Goal: Navigation & Orientation: Find specific page/section

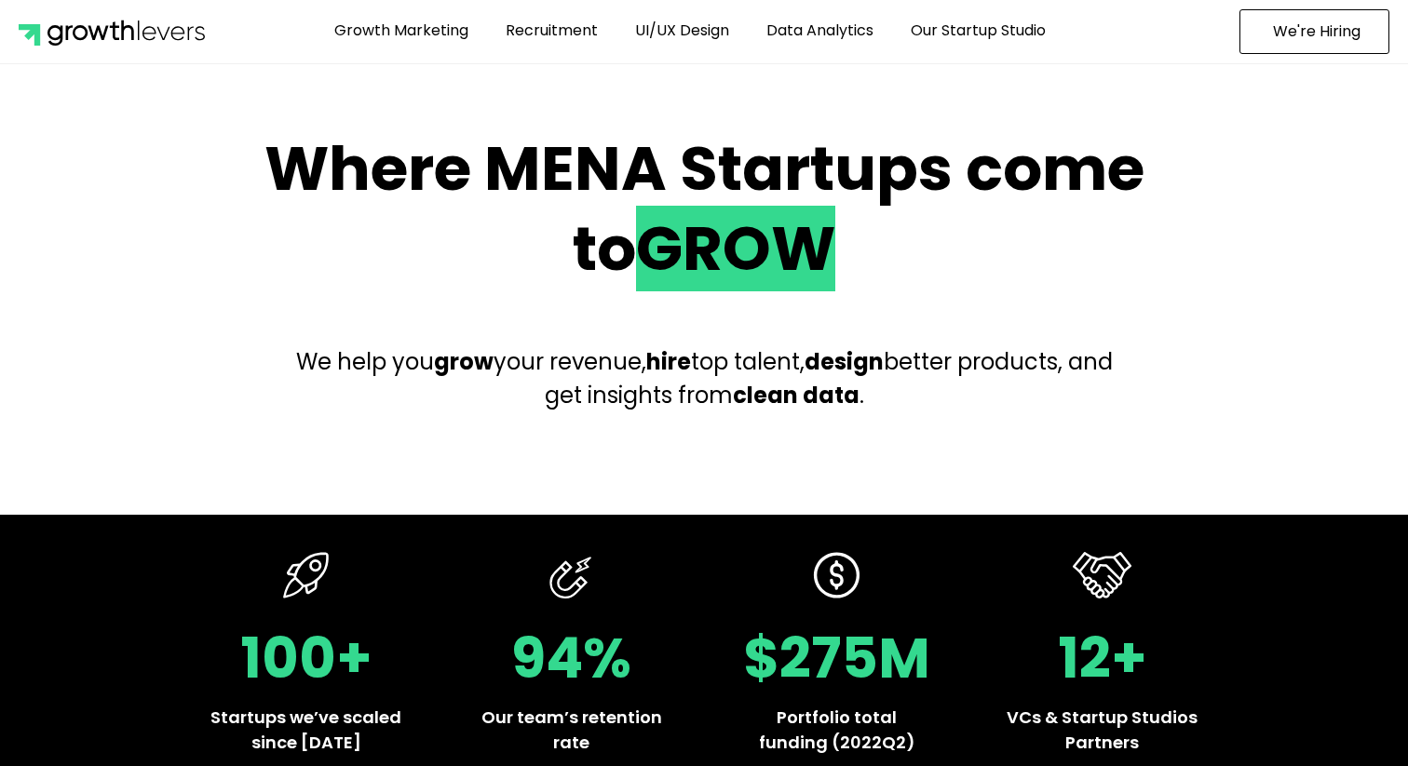
click at [1294, 35] on span "We're Hiring" at bounding box center [1317, 31] width 88 height 15
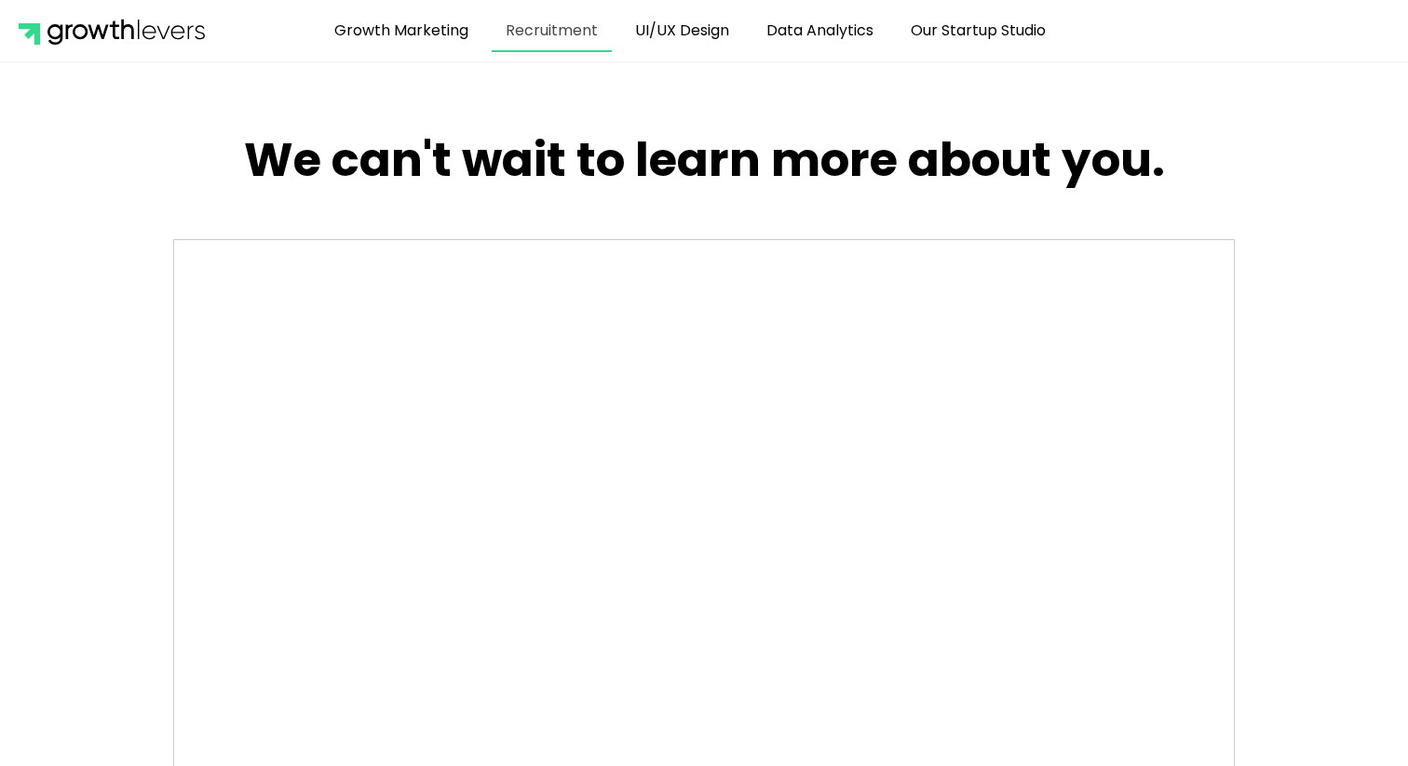
click at [552, 50] on link "Recruitment" at bounding box center [552, 30] width 120 height 43
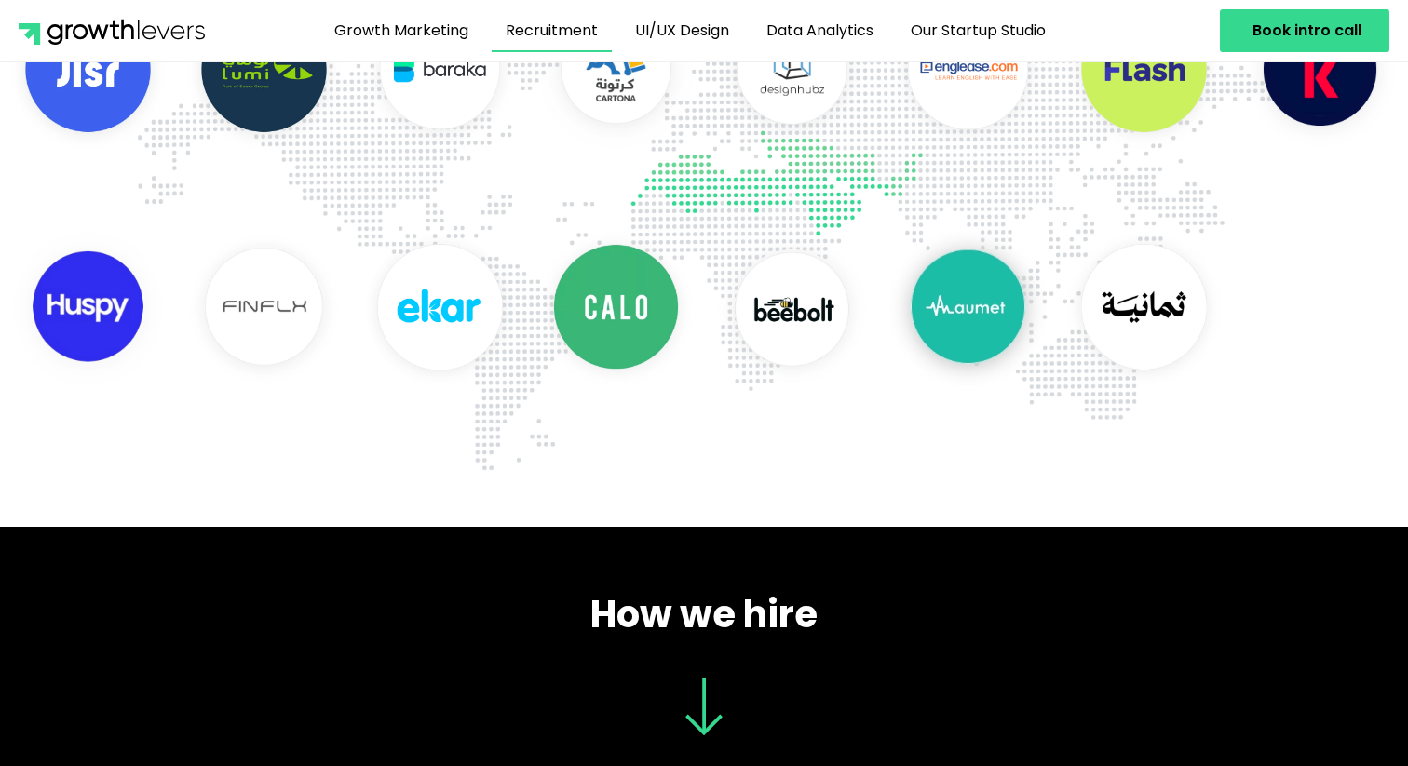
scroll to position [915, 0]
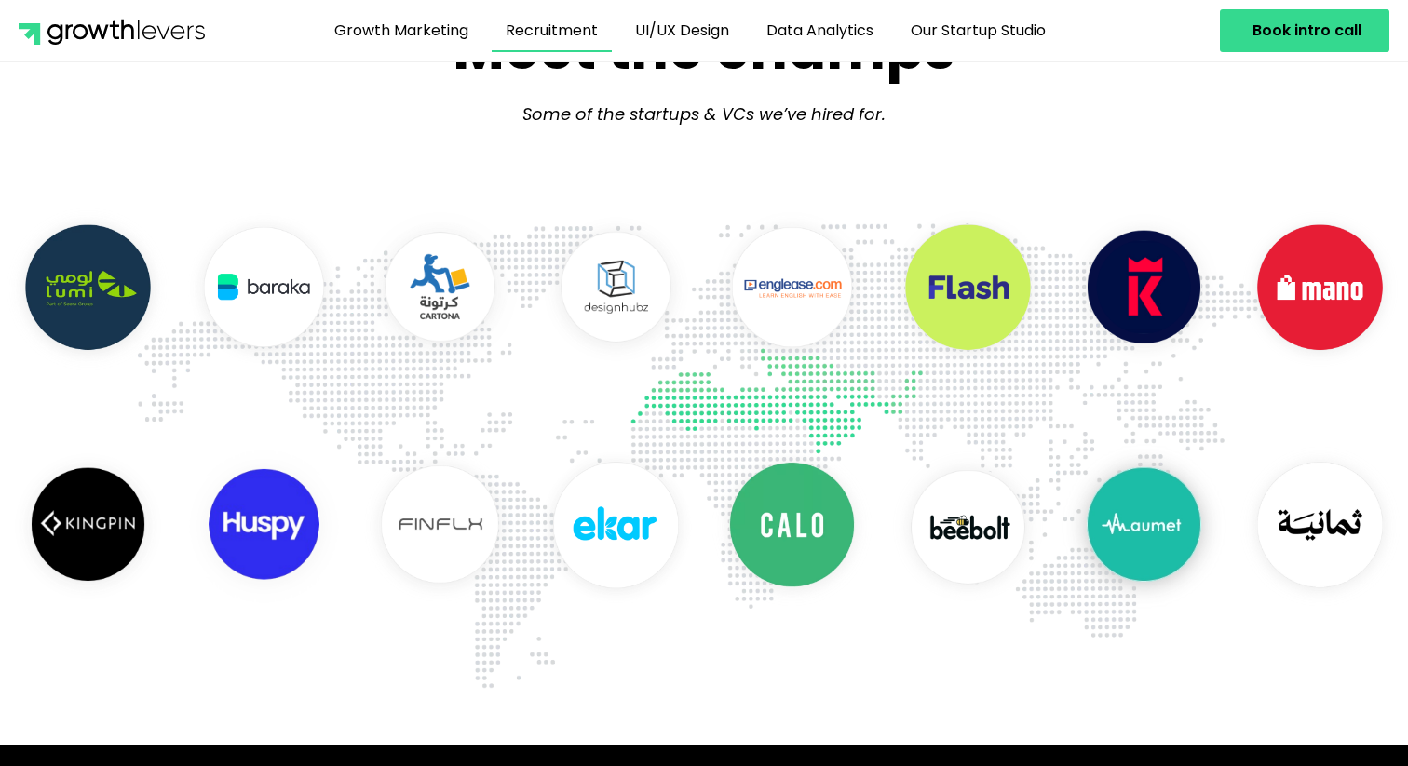
click at [102, 40] on img at bounding box center [112, 31] width 186 height 28
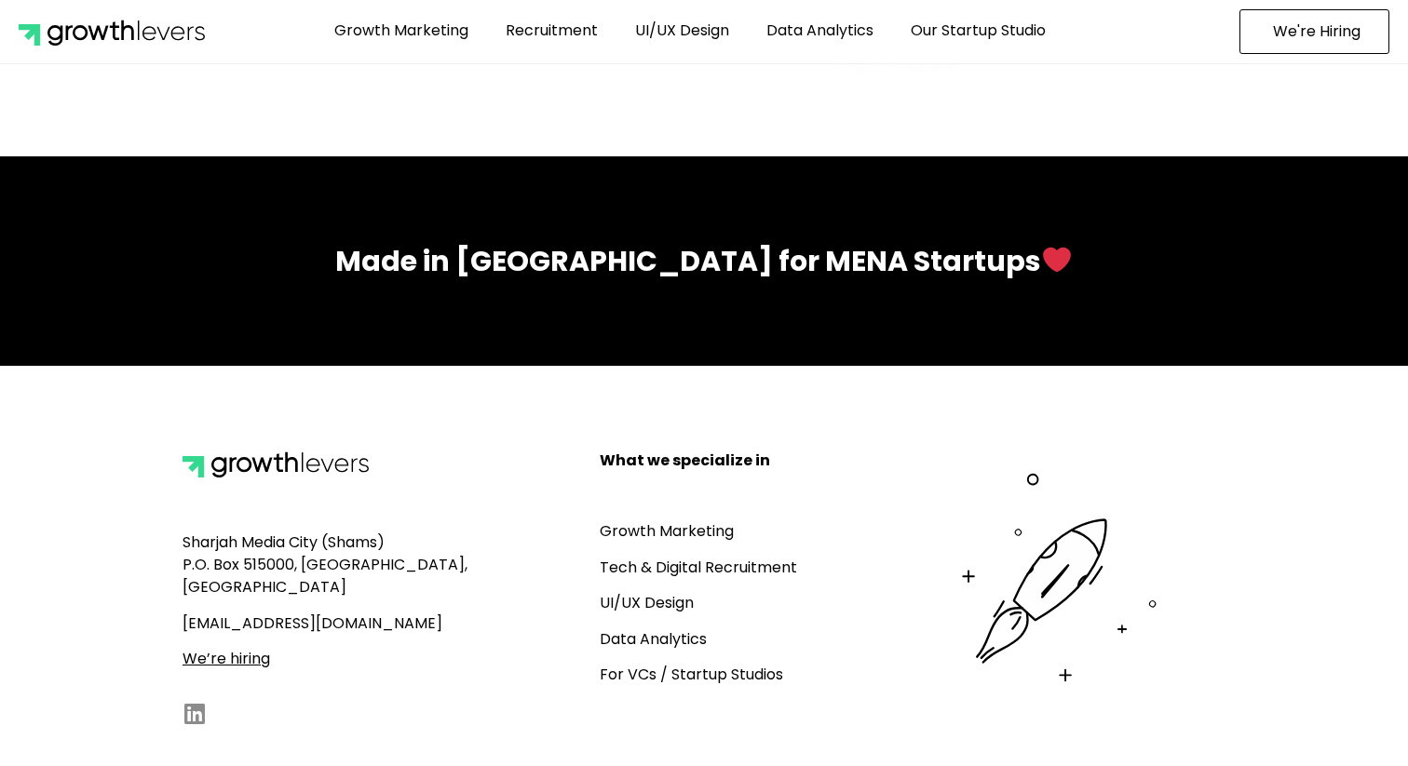
scroll to position [8184, 0]
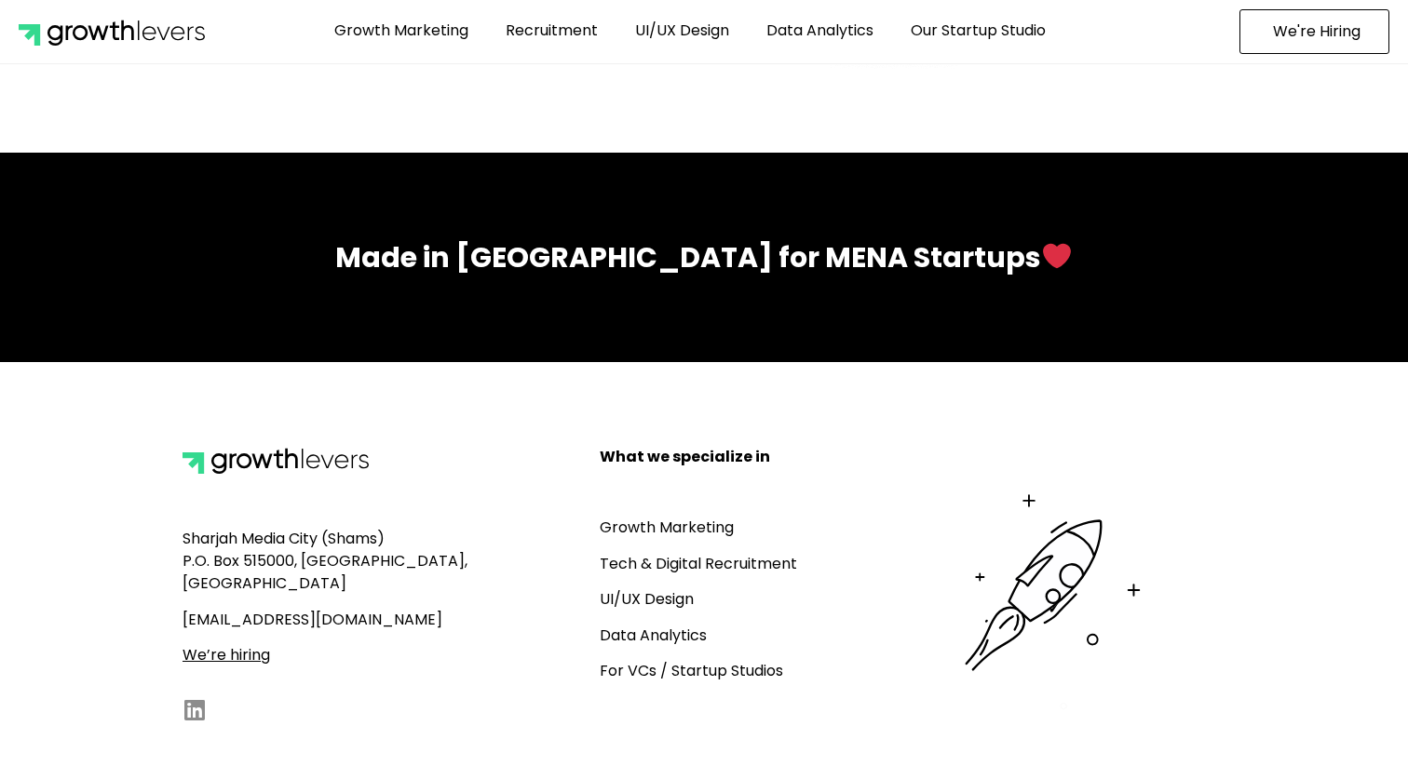
click at [633, 660] on link "For VCs / Startup Studios" at bounding box center [691, 670] width 183 height 21
